Goal: Use online tool/utility: Use online tool/utility

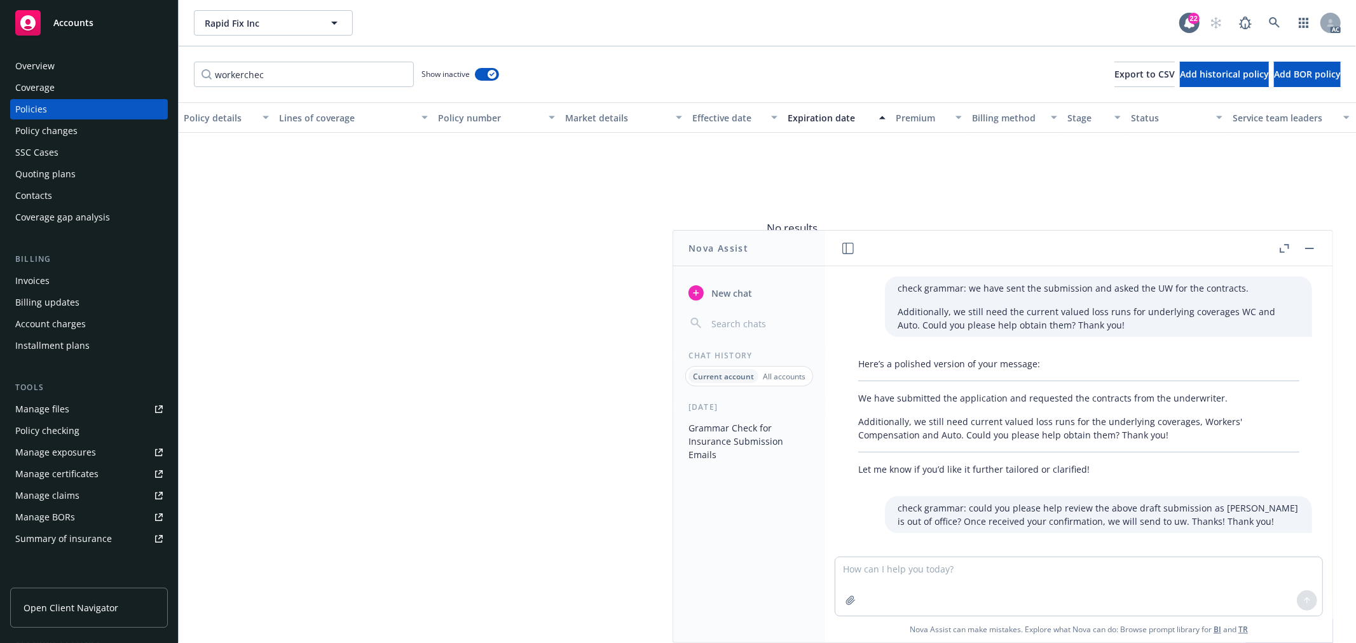
scroll to position [128, 0]
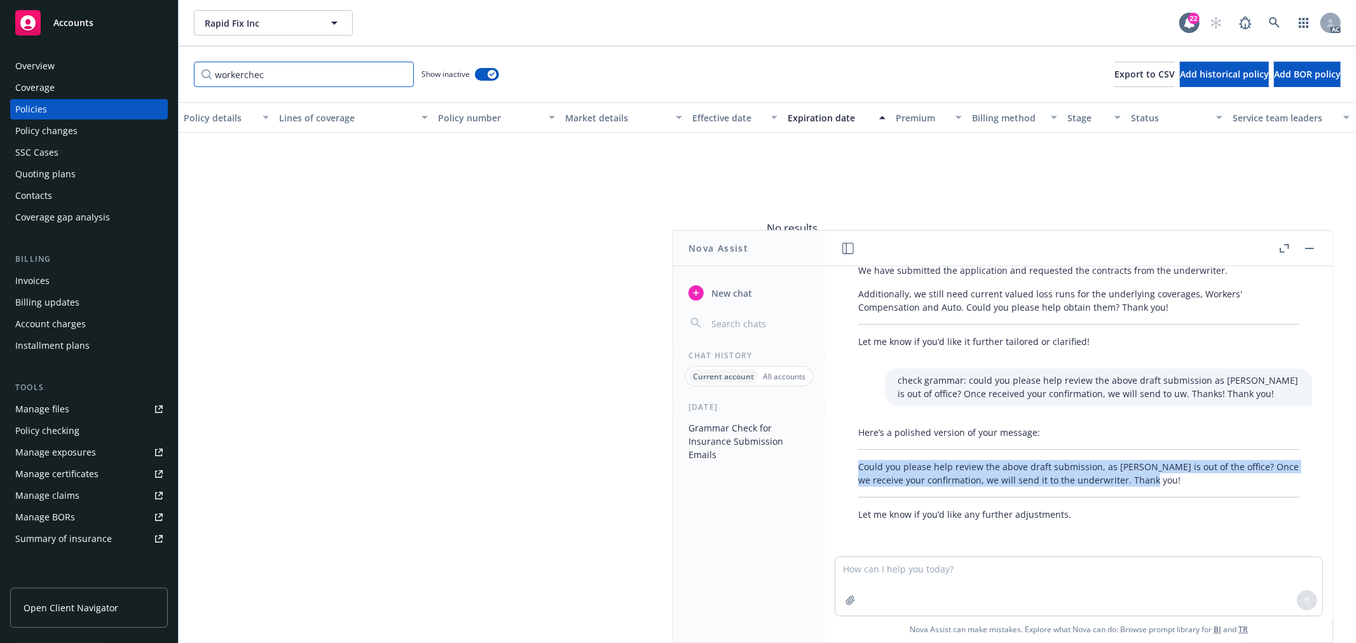
click at [403, 73] on input "workerchec" at bounding box center [304, 74] width 220 height 25
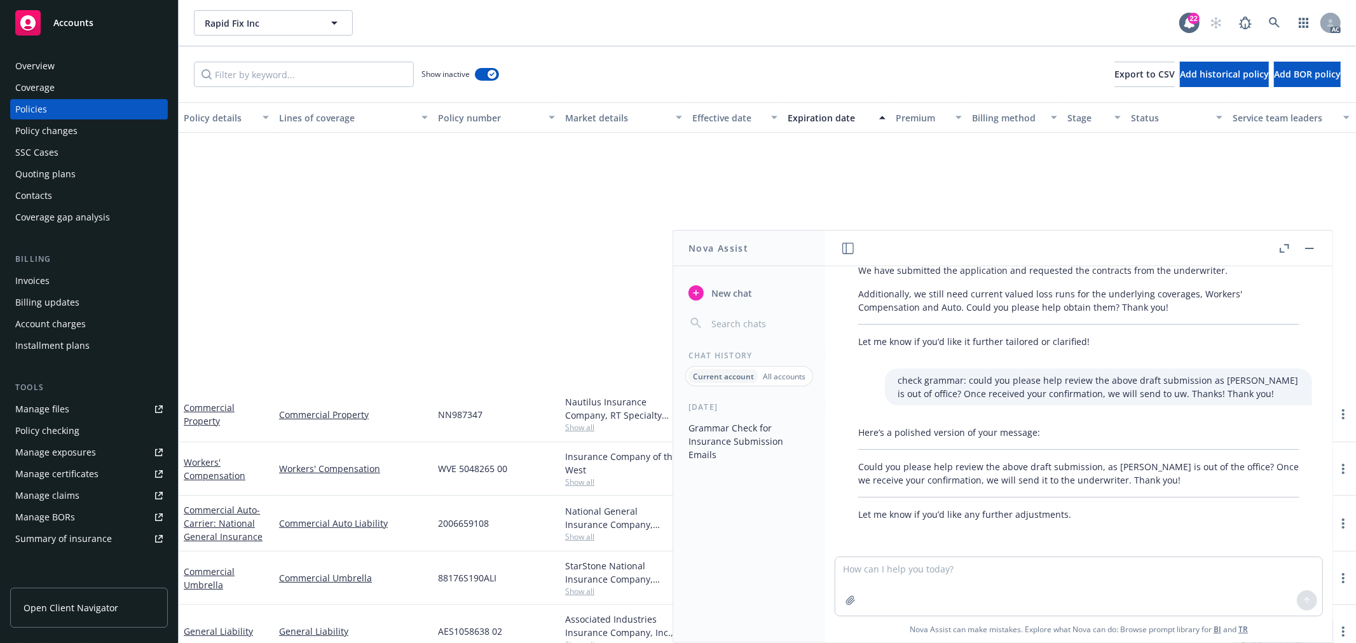
click at [1306, 248] on icon "button" at bounding box center [1309, 248] width 9 height 1
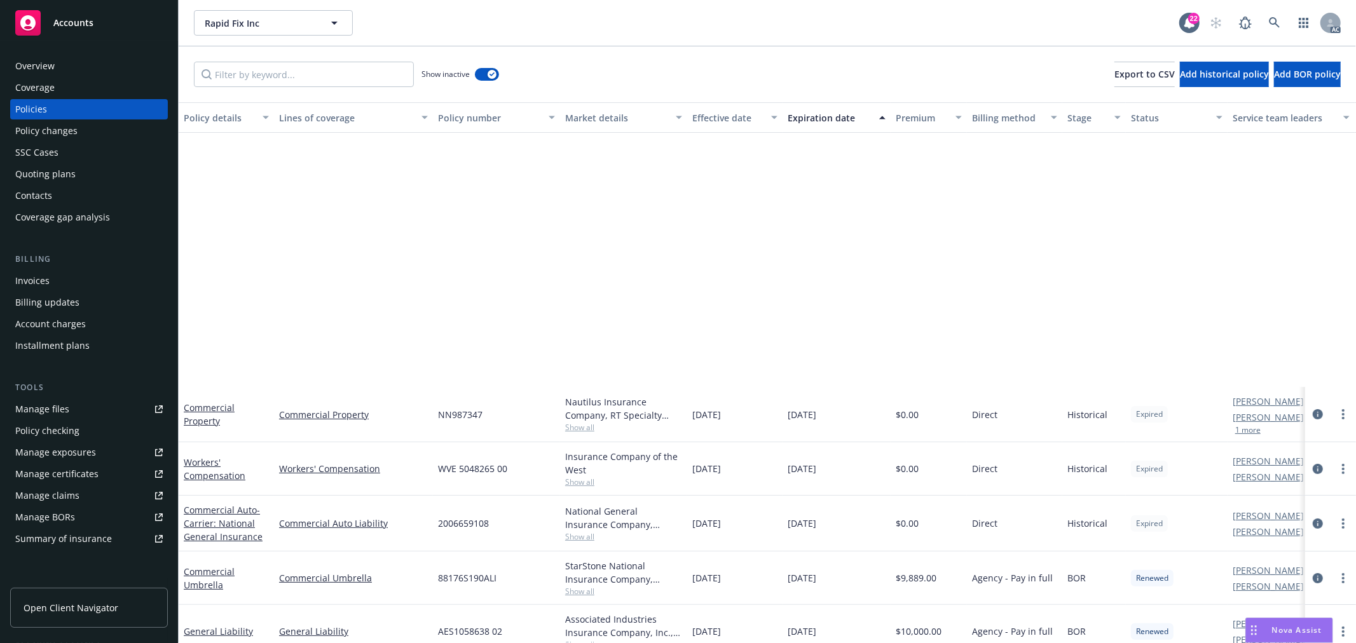
click at [606, 251] on div "Policy details Lines of coverage Policy number Market details Effective date Ex…" at bounding box center [768, 372] width 1178 height 541
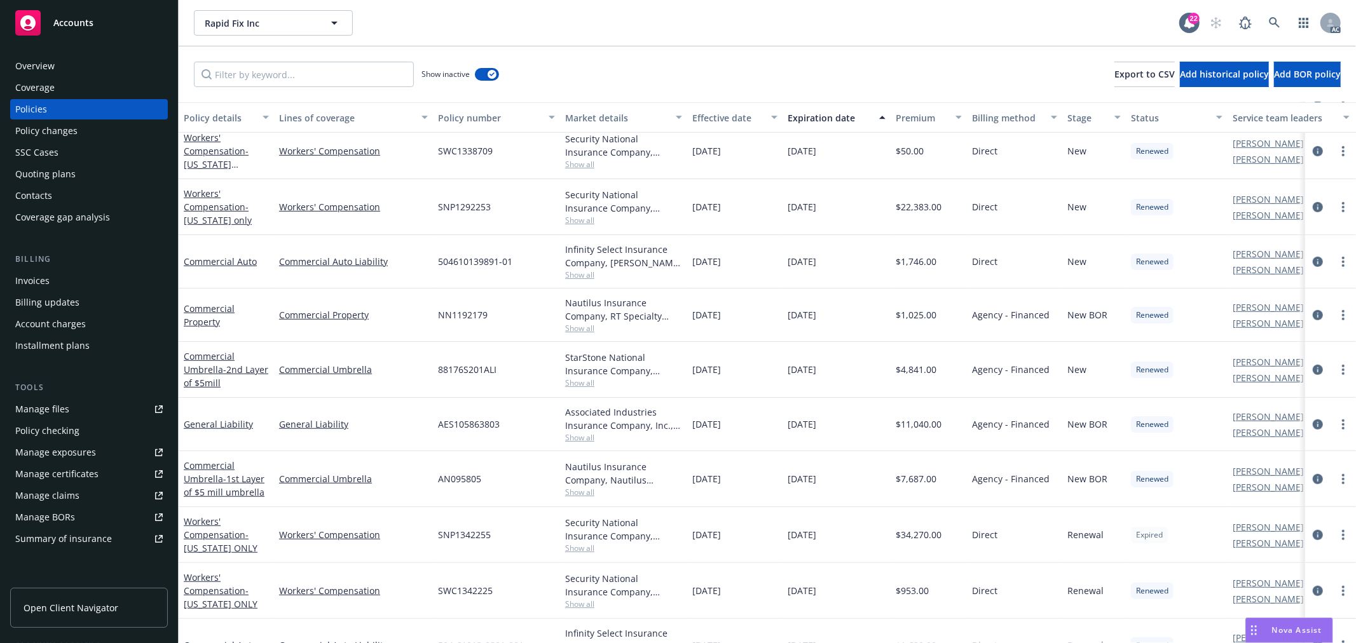
scroll to position [636, 0]
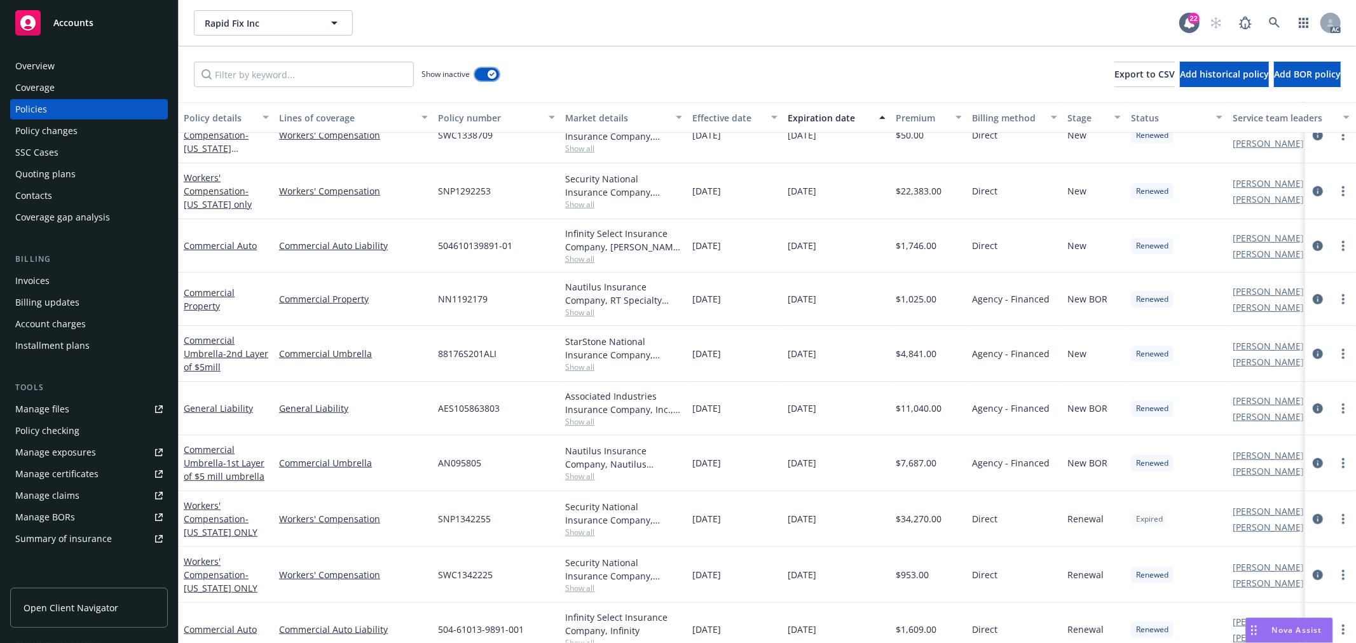
click at [492, 77] on div "button" at bounding box center [492, 74] width 9 height 9
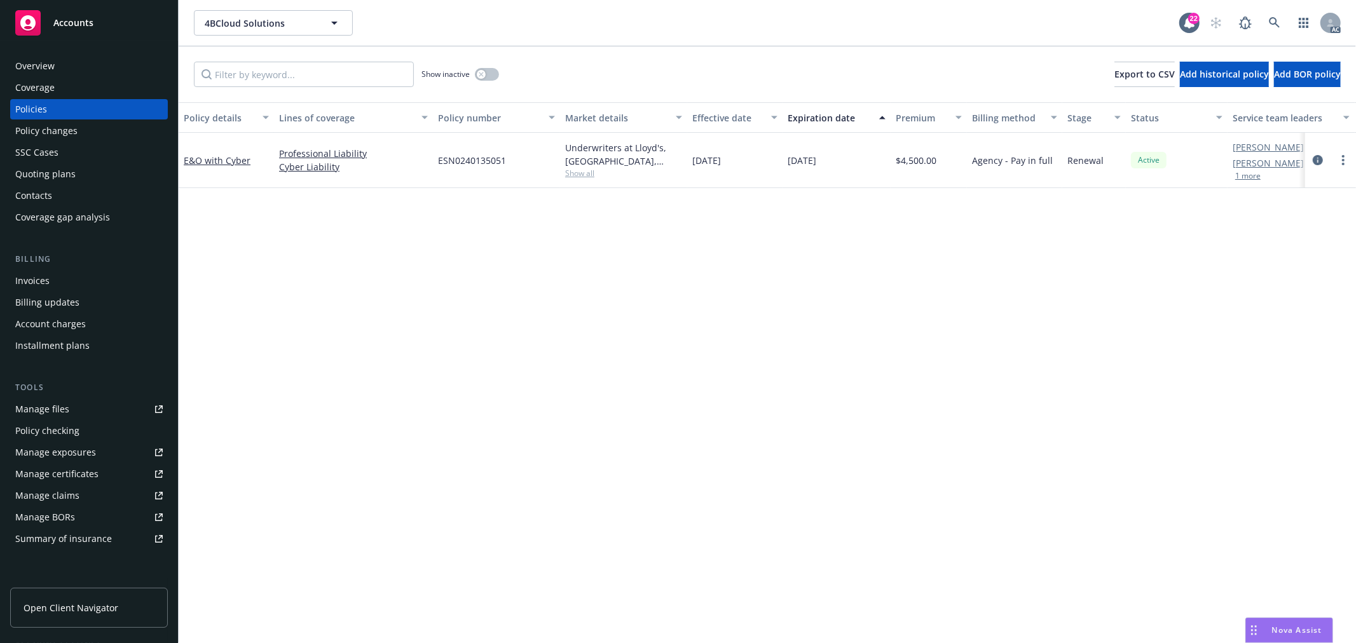
click at [1288, 637] on div "Nova Assist" at bounding box center [1289, 631] width 86 height 24
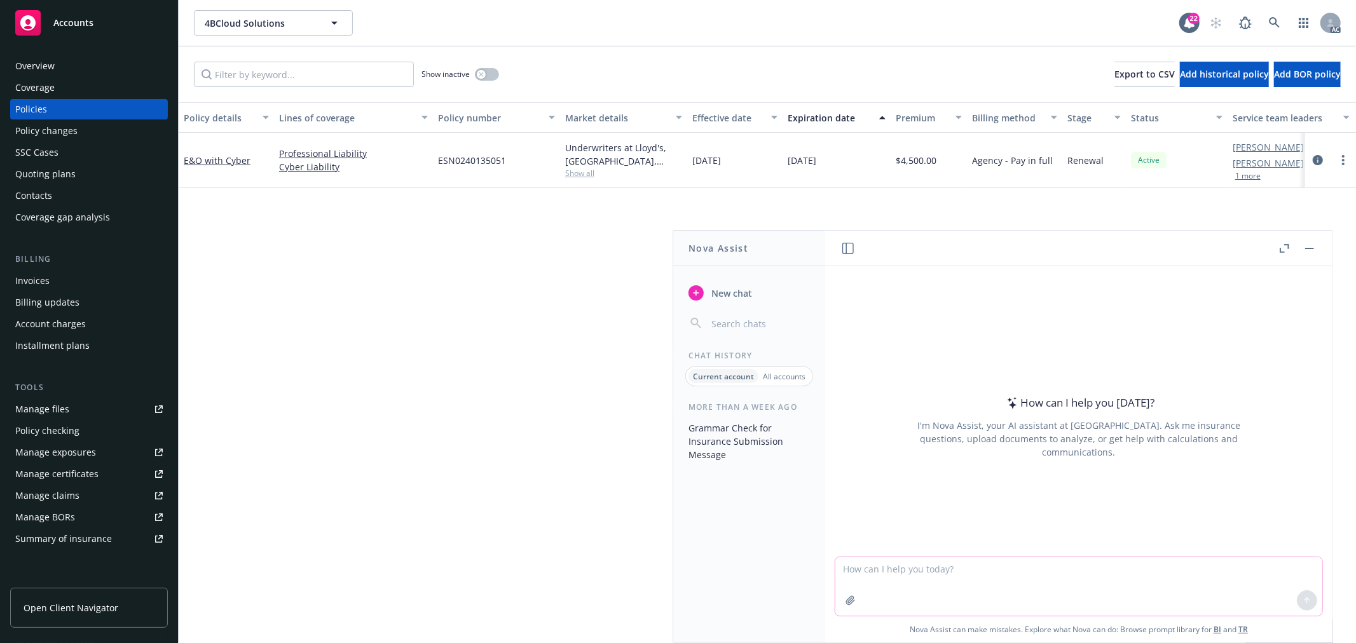
click at [941, 571] on textarea at bounding box center [1079, 587] width 487 height 58
paste textarea "Hi Garrett, I hope you are doing well! I noticed that you have completed and si…"
type textarea "润色邮件，友好点不要太人机：Hi Garrett, I hope you are doing well! I noticed that you have co…"
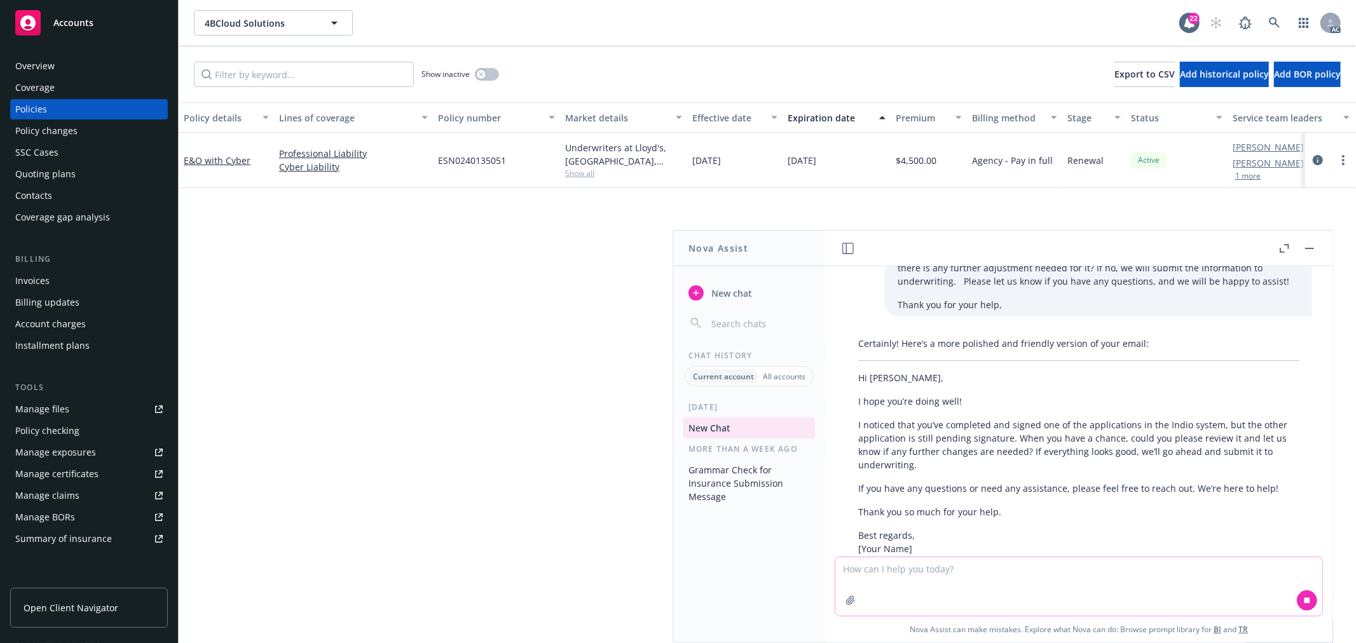
scroll to position [128, 0]
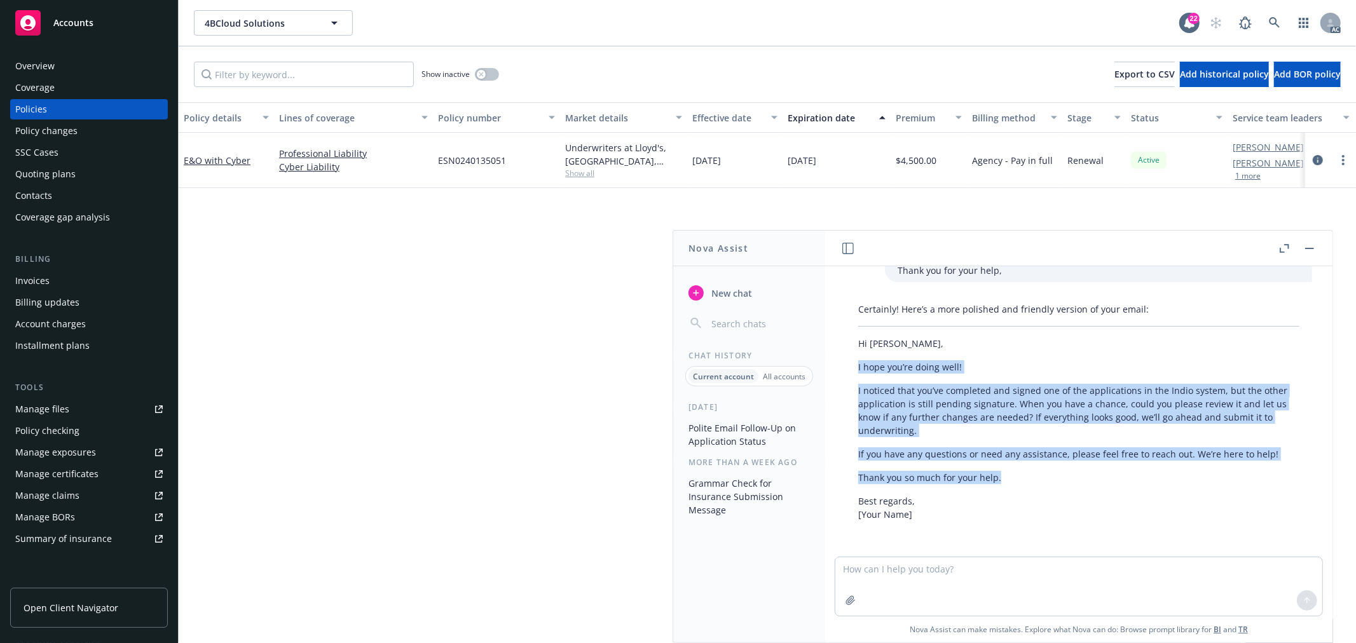
drag, startPoint x: 1015, startPoint y: 481, endPoint x: 856, endPoint y: 371, distance: 193.3
click at [856, 371] on div "Certainly! Here’s a more polished and friendly version of your email: Hi Garret…" at bounding box center [1079, 412] width 467 height 229
copy div "I hope you’re doing well! I noticed that you’ve completed and signed one of the…"
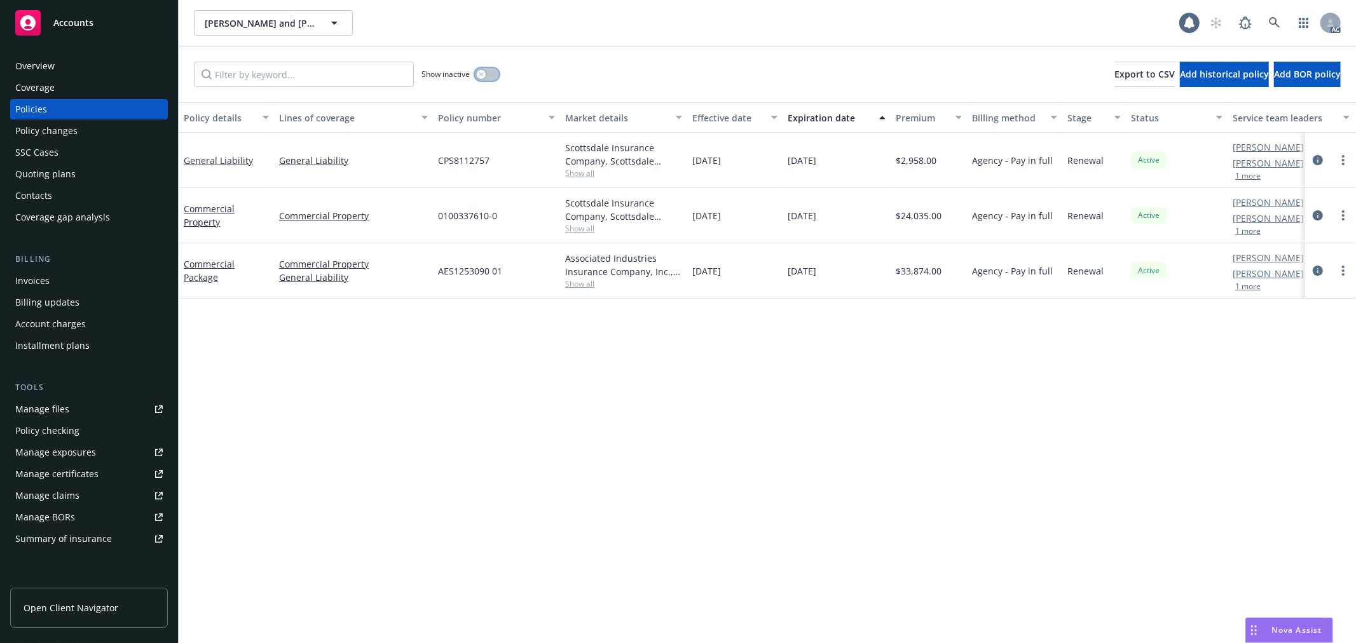
click at [478, 72] on div "button" at bounding box center [481, 74] width 9 height 9
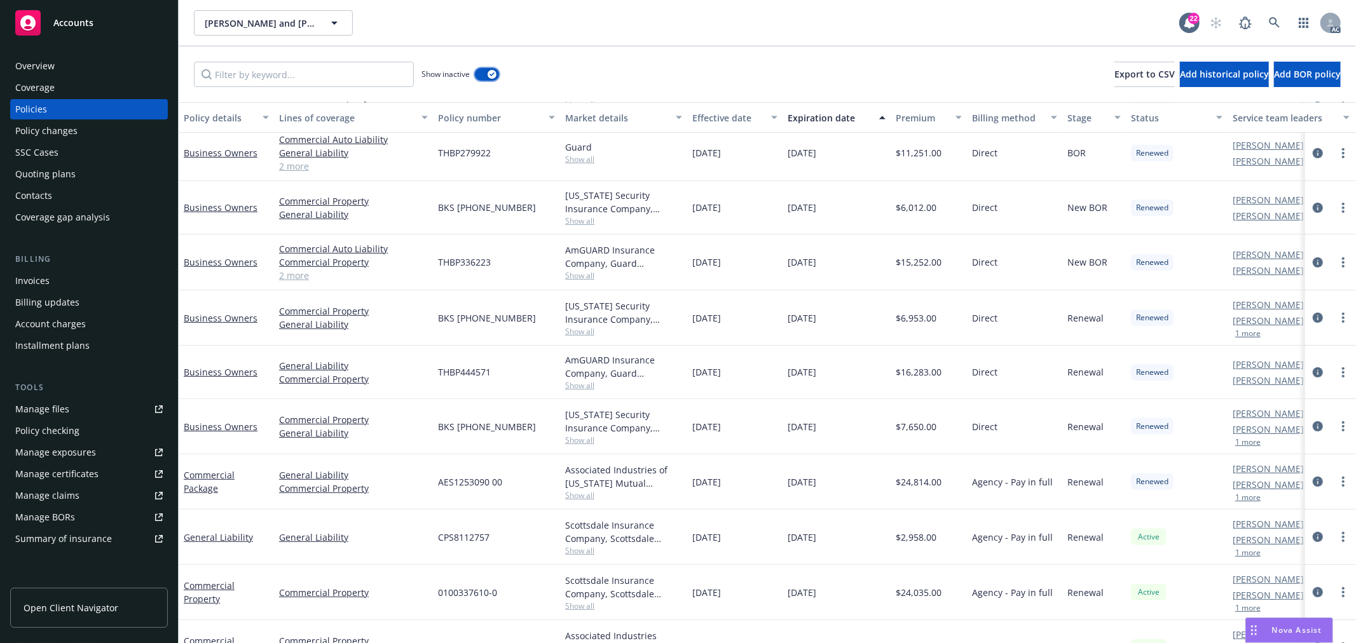
scroll to position [220, 0]
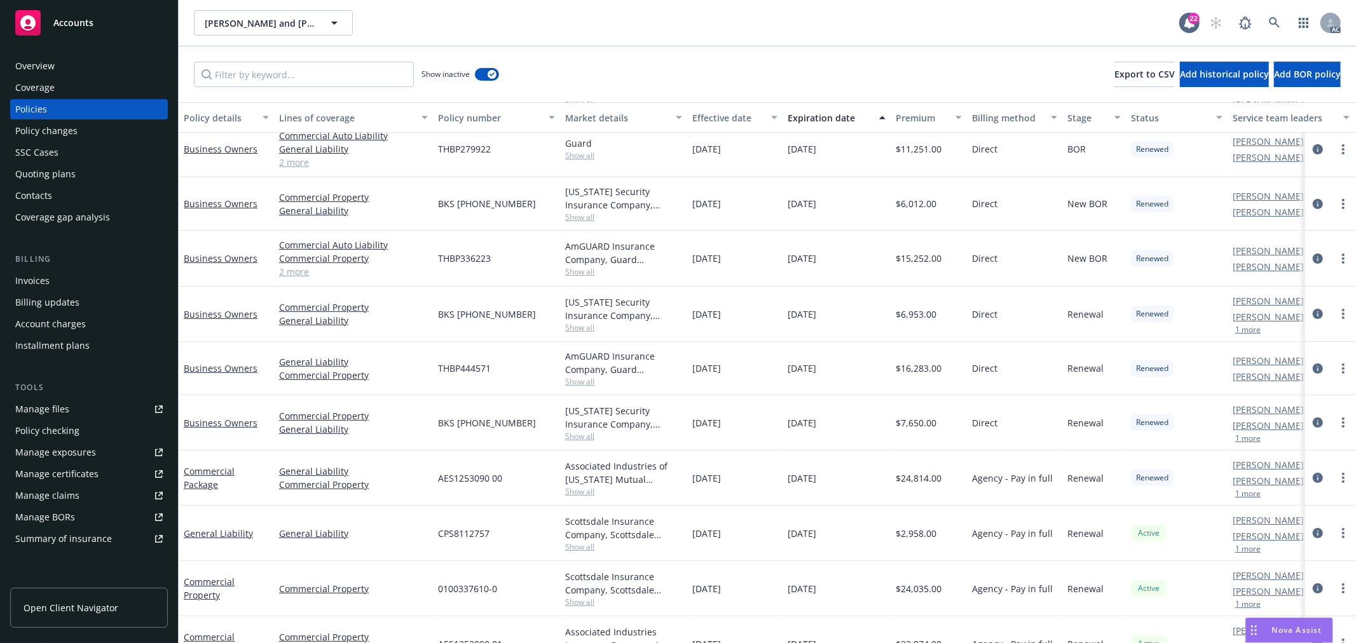
click at [289, 268] on link "2 more" at bounding box center [353, 271] width 149 height 13
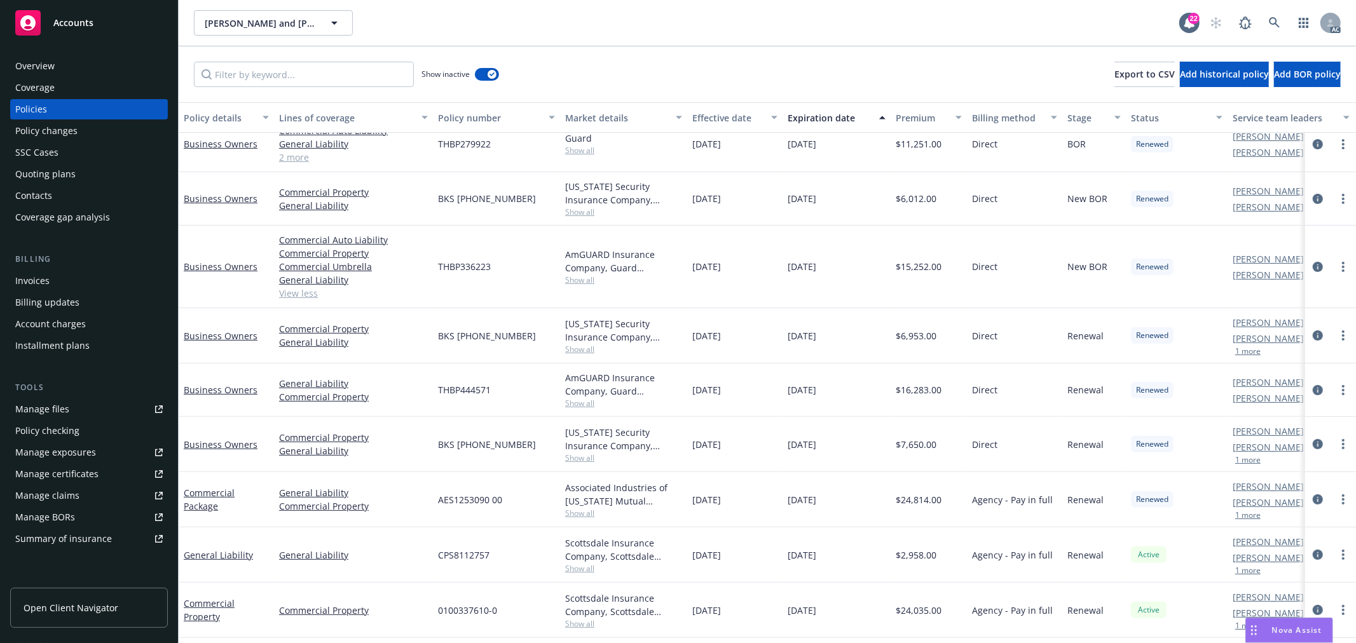
scroll to position [282, 0]
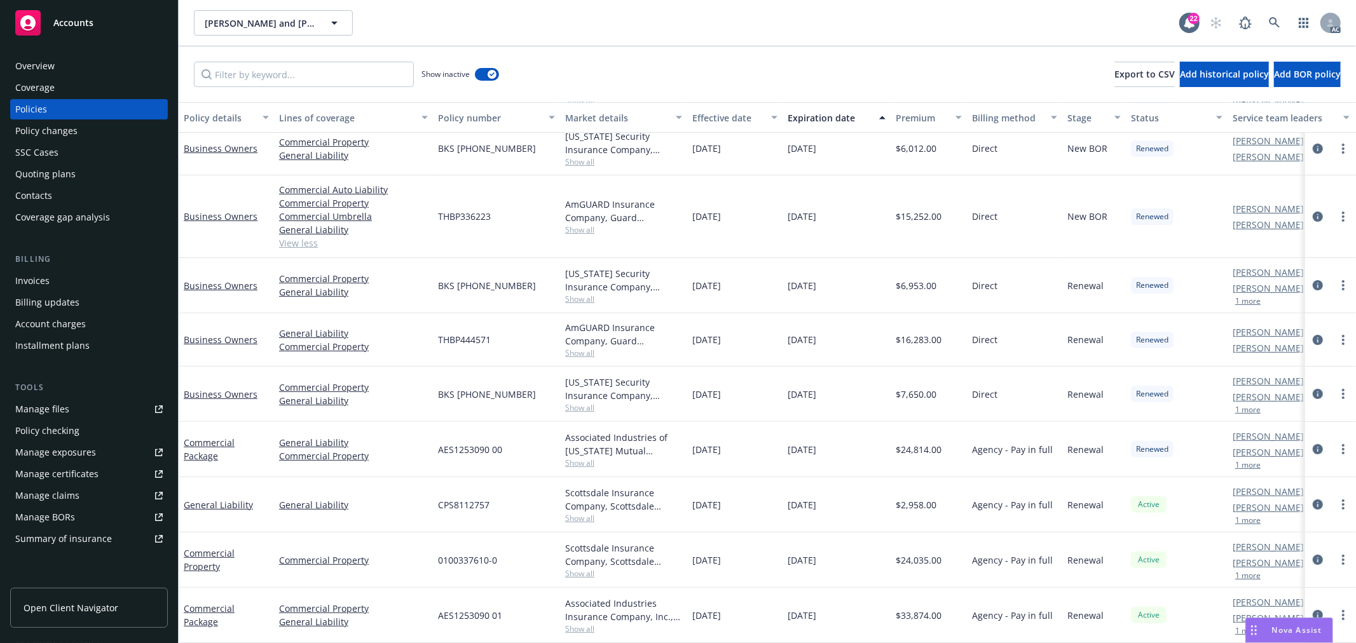
click at [1279, 624] on div "Nova Assist" at bounding box center [1289, 631] width 86 height 24
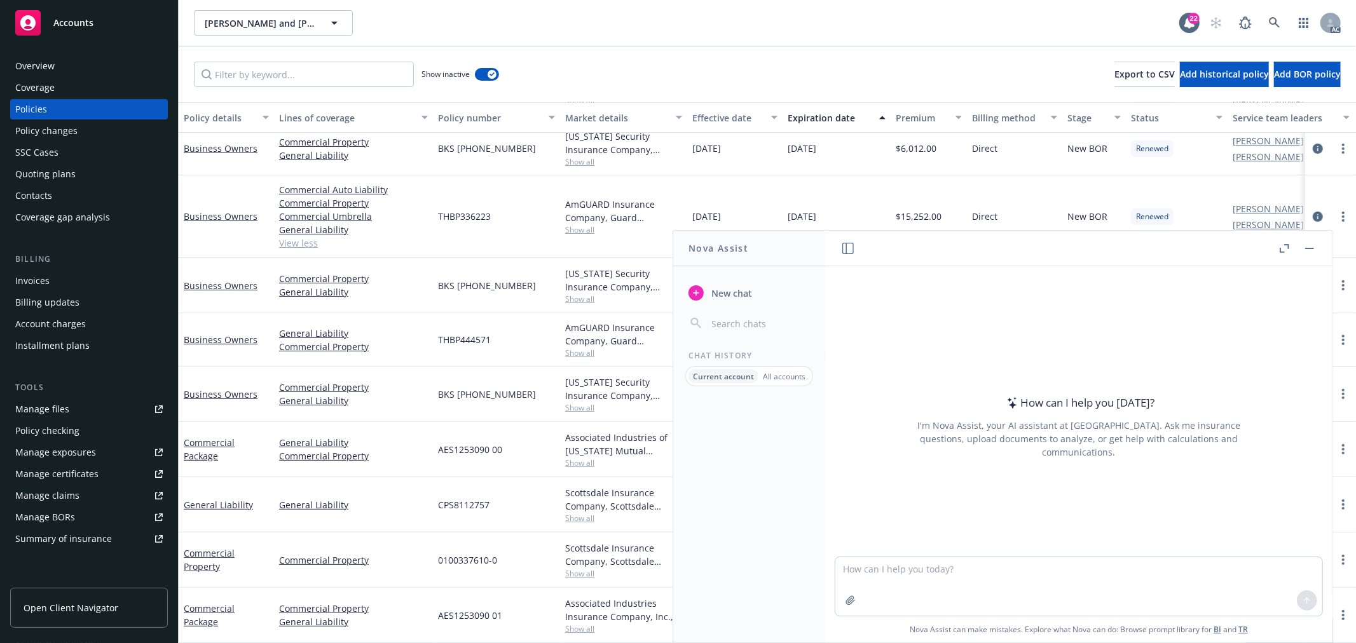
click at [1246, 618] on button "Nova Assist" at bounding box center [1290, 630] width 88 height 25
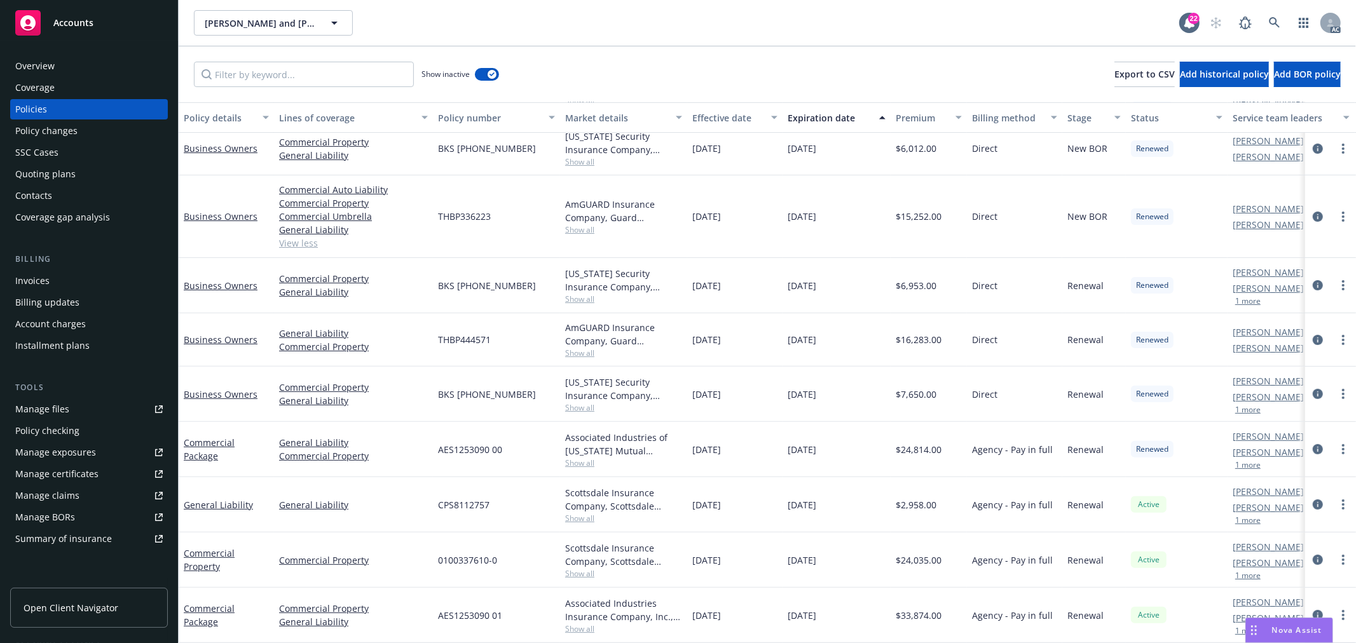
click at [1279, 624] on div "Nova Assist" at bounding box center [1289, 631] width 86 height 24
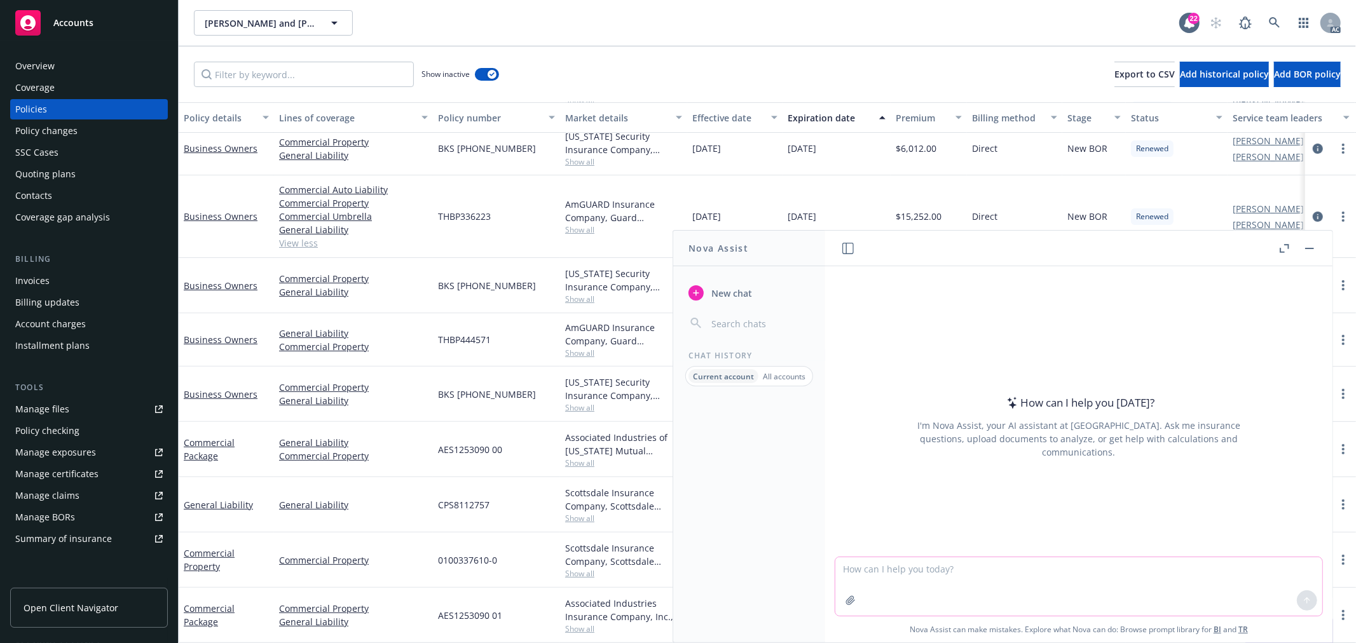
click at [1012, 563] on textarea at bounding box center [1079, 587] width 487 height 58
type textarea "f"
paste textarea "The program does not offer automatic renewals. We’re not working November accou…"
type textarea "翻译：The program does not offer automatic renewals. We’re not working November ac…"
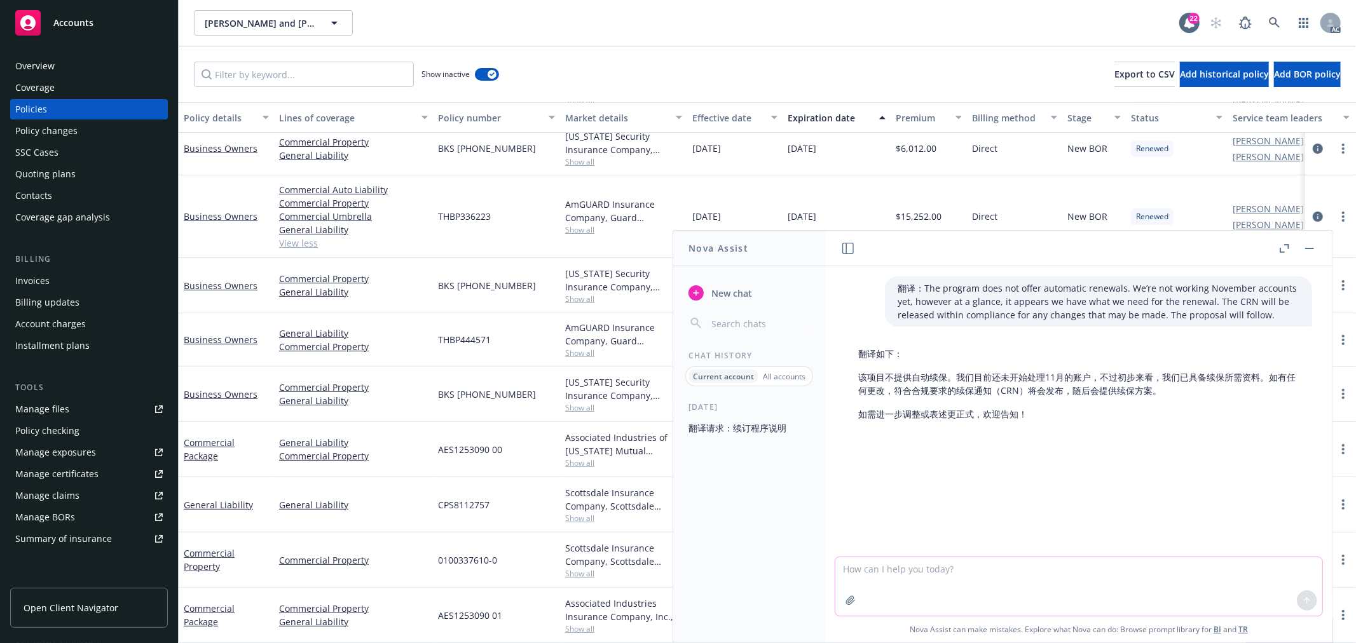
click at [988, 567] on textarea at bounding box center [1079, 587] width 487 height 58
paste textarea "Hi Fiona, deferred to October for you to ask if we're still agent of record for…"
type textarea "翻译:Hi Fiona, deferred to October for you to ask if we're still agent of record …"
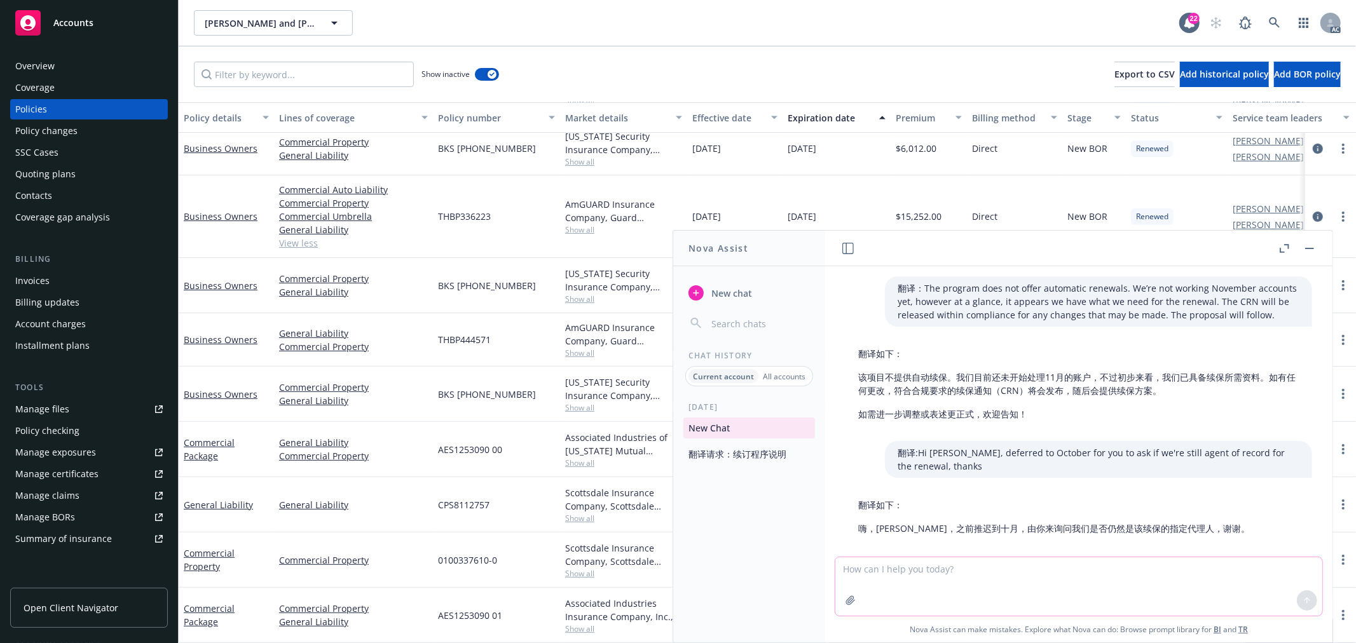
scroll to position [14, 0]
